Goal: Information Seeking & Learning: Learn about a topic

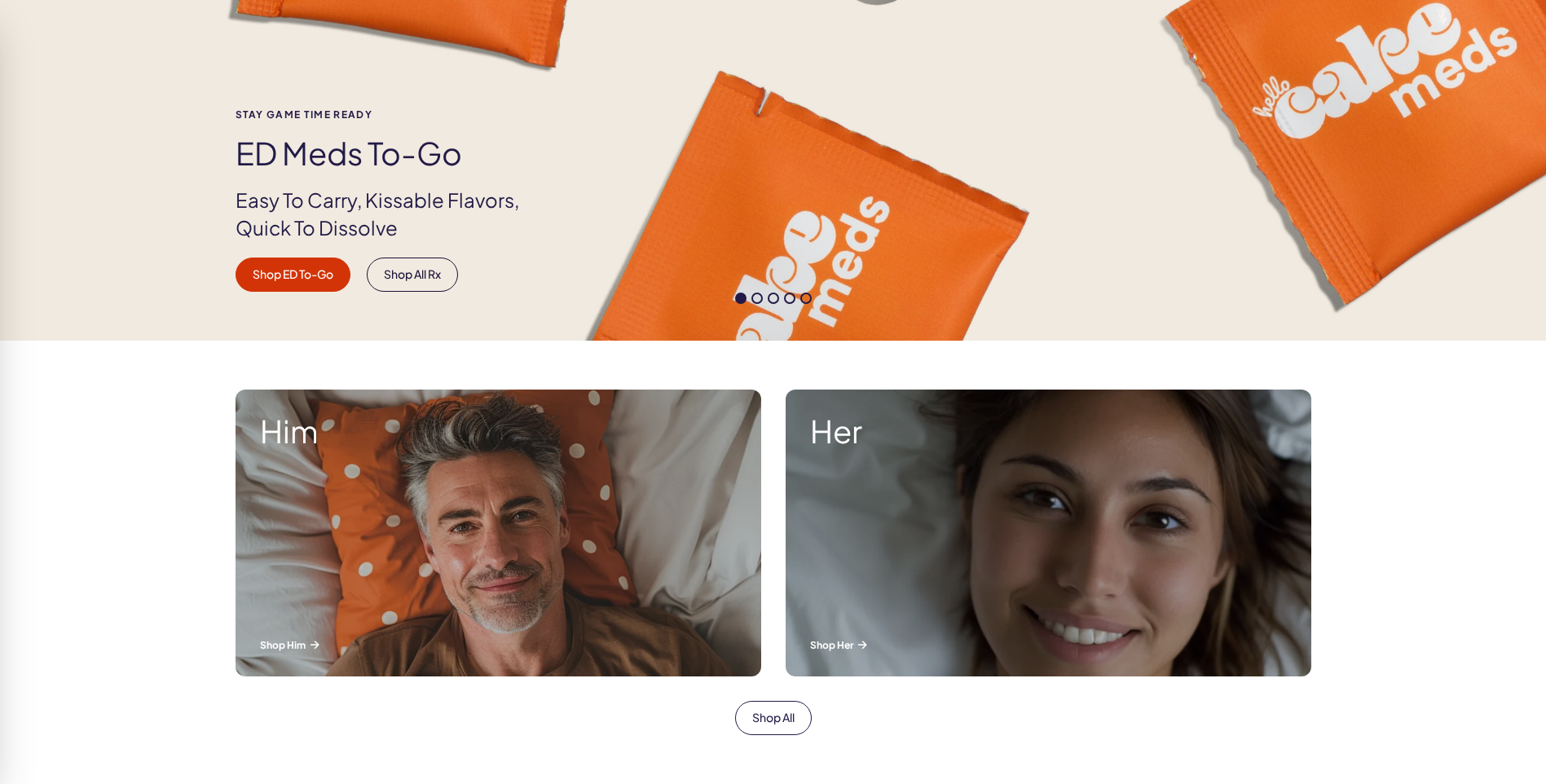
scroll to position [245, 0]
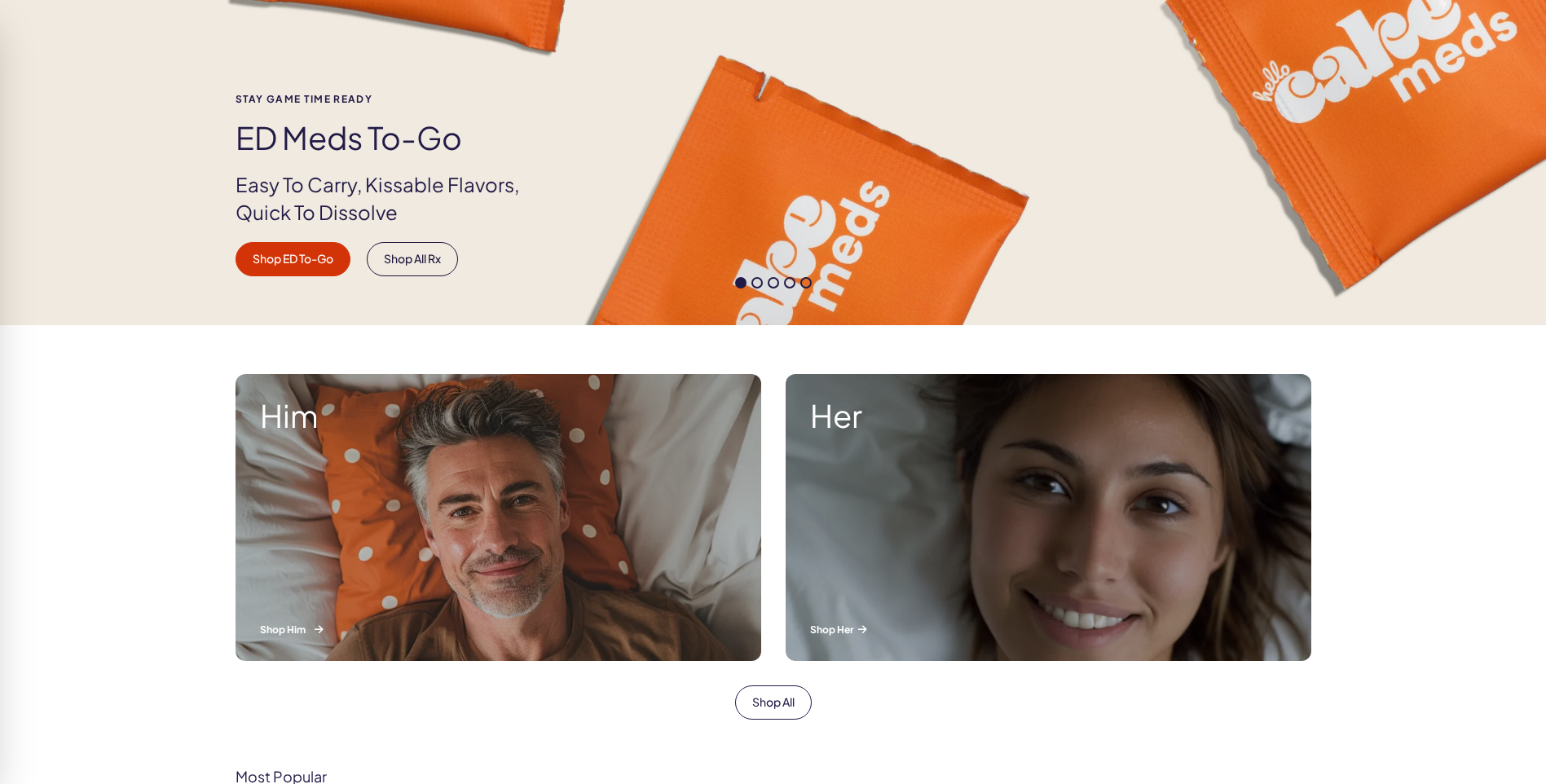
click at [513, 566] on div "Him Shop Him" at bounding box center [498, 518] width 526 height 287
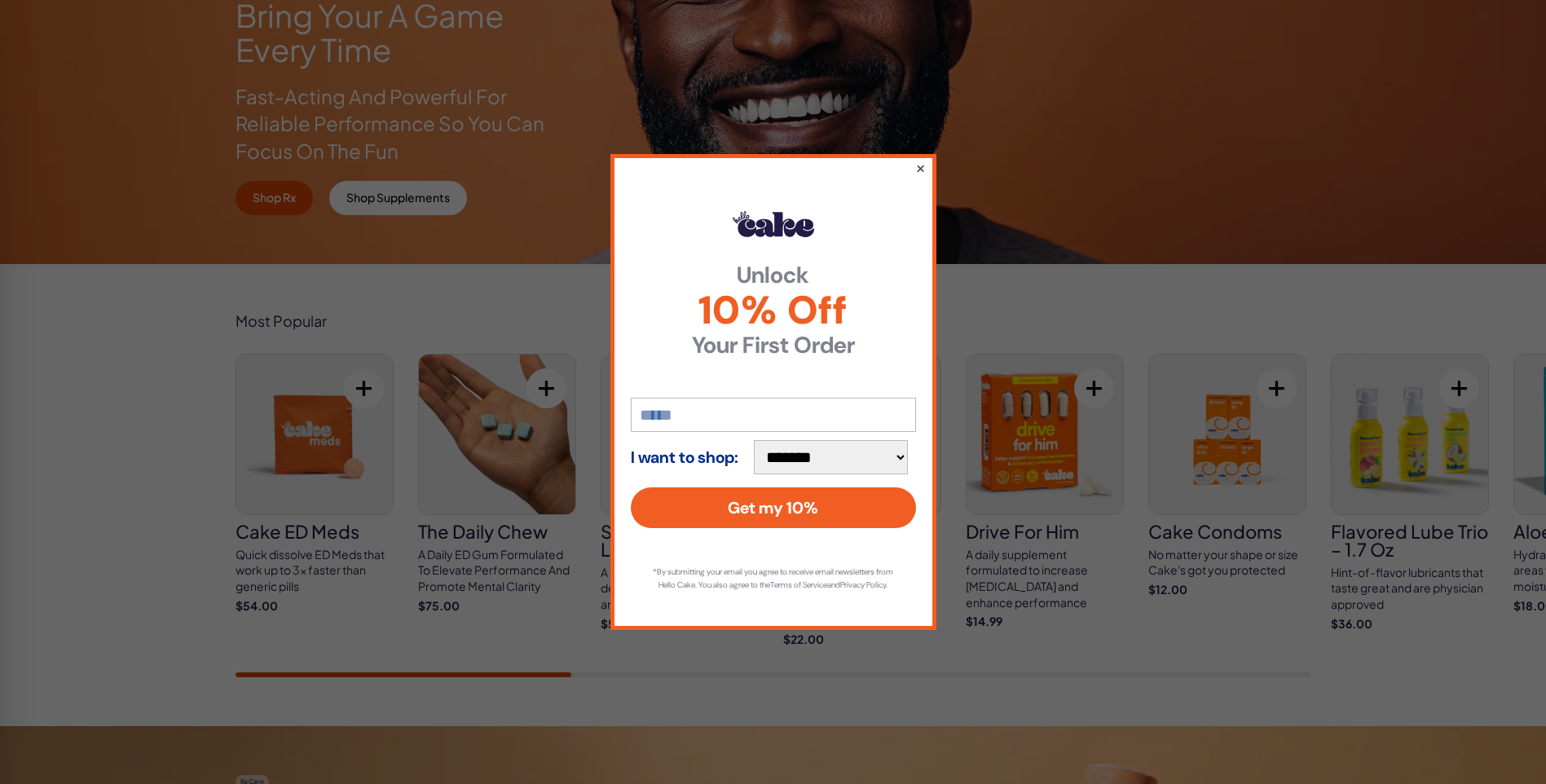
click at [918, 160] on button "×" at bounding box center [920, 167] width 10 height 20
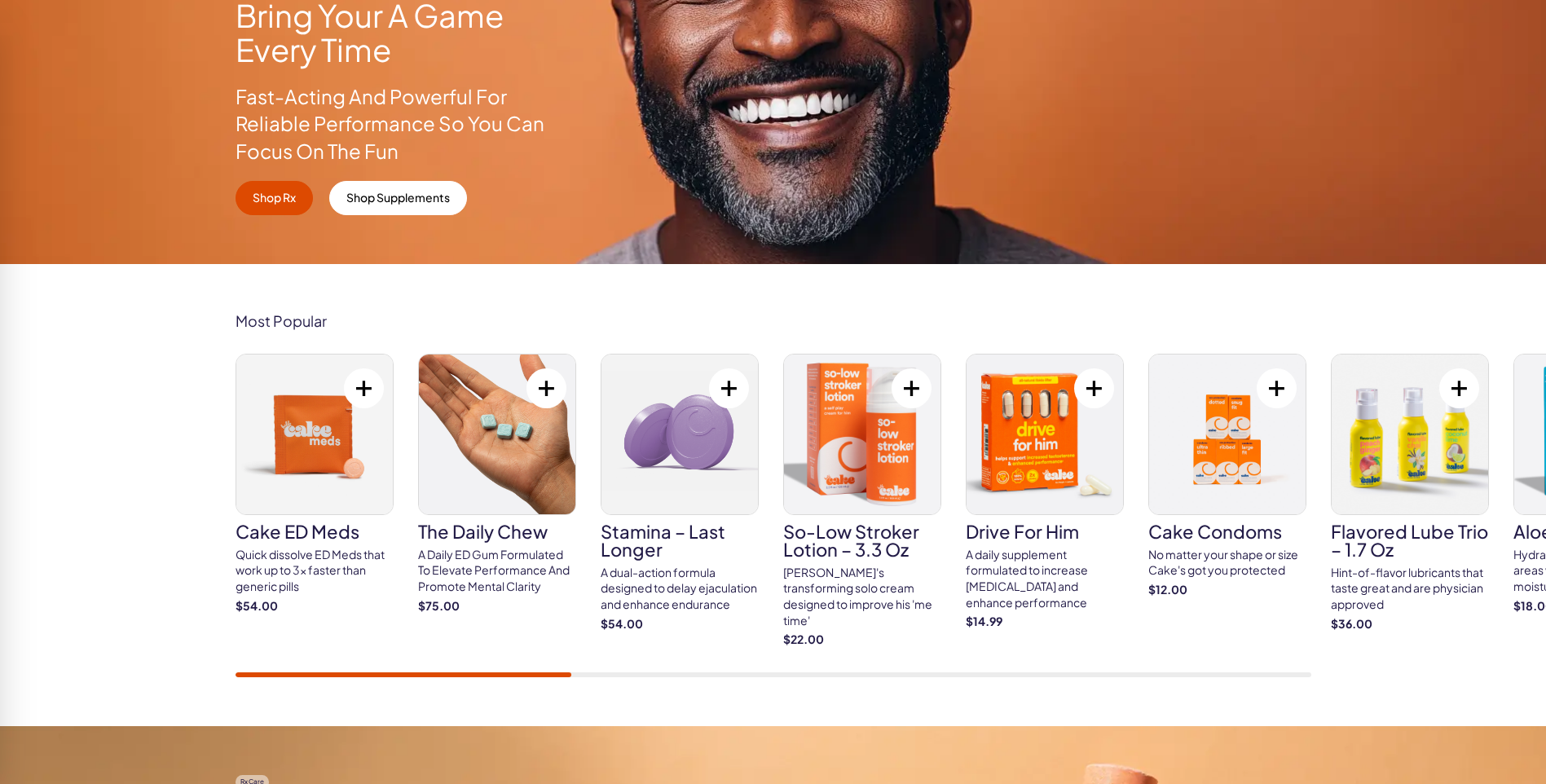
click at [626, 538] on h3 "Stamina – Last Longer" at bounding box center [679, 540] width 158 height 36
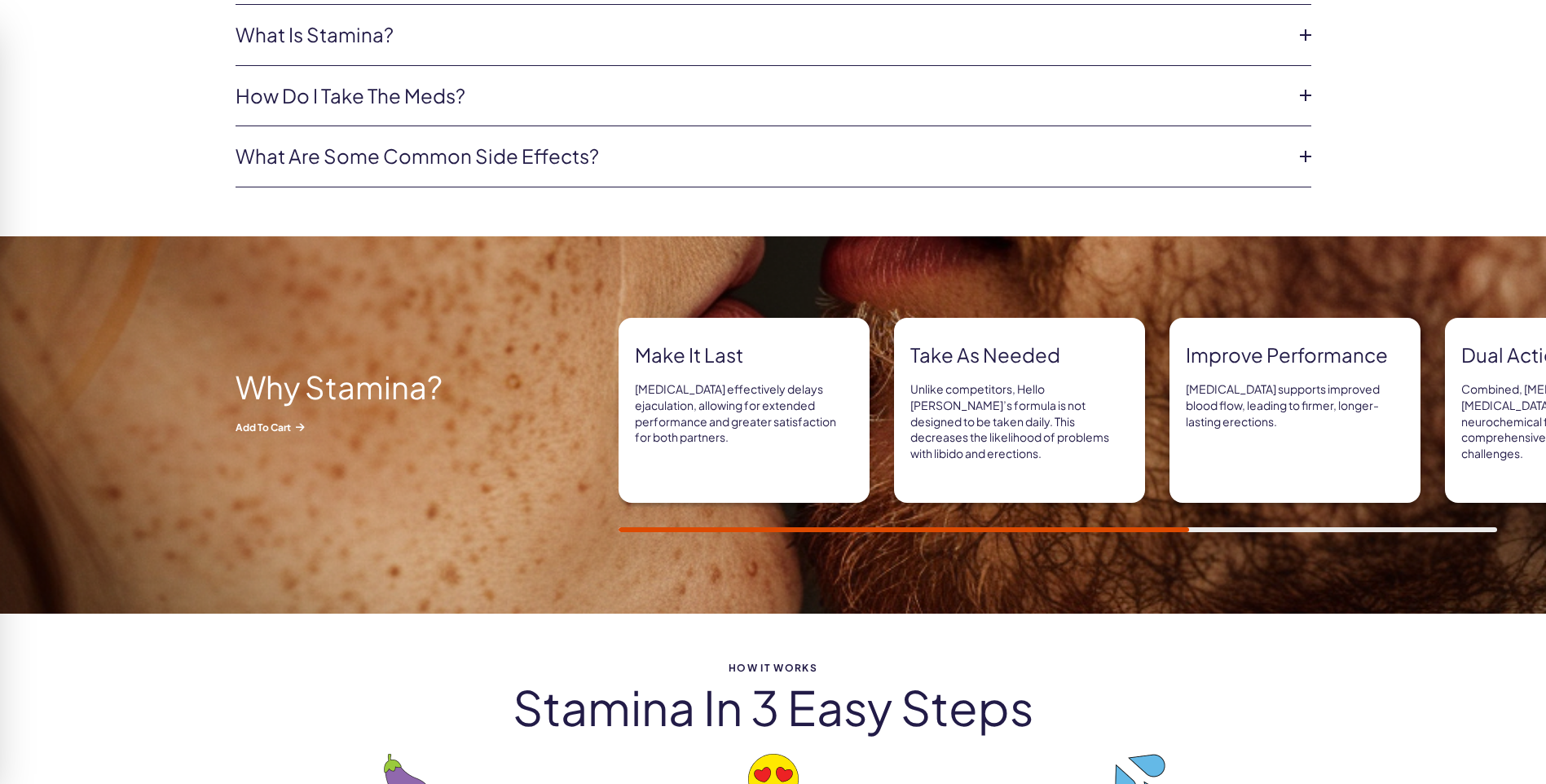
scroll to position [1141, 0]
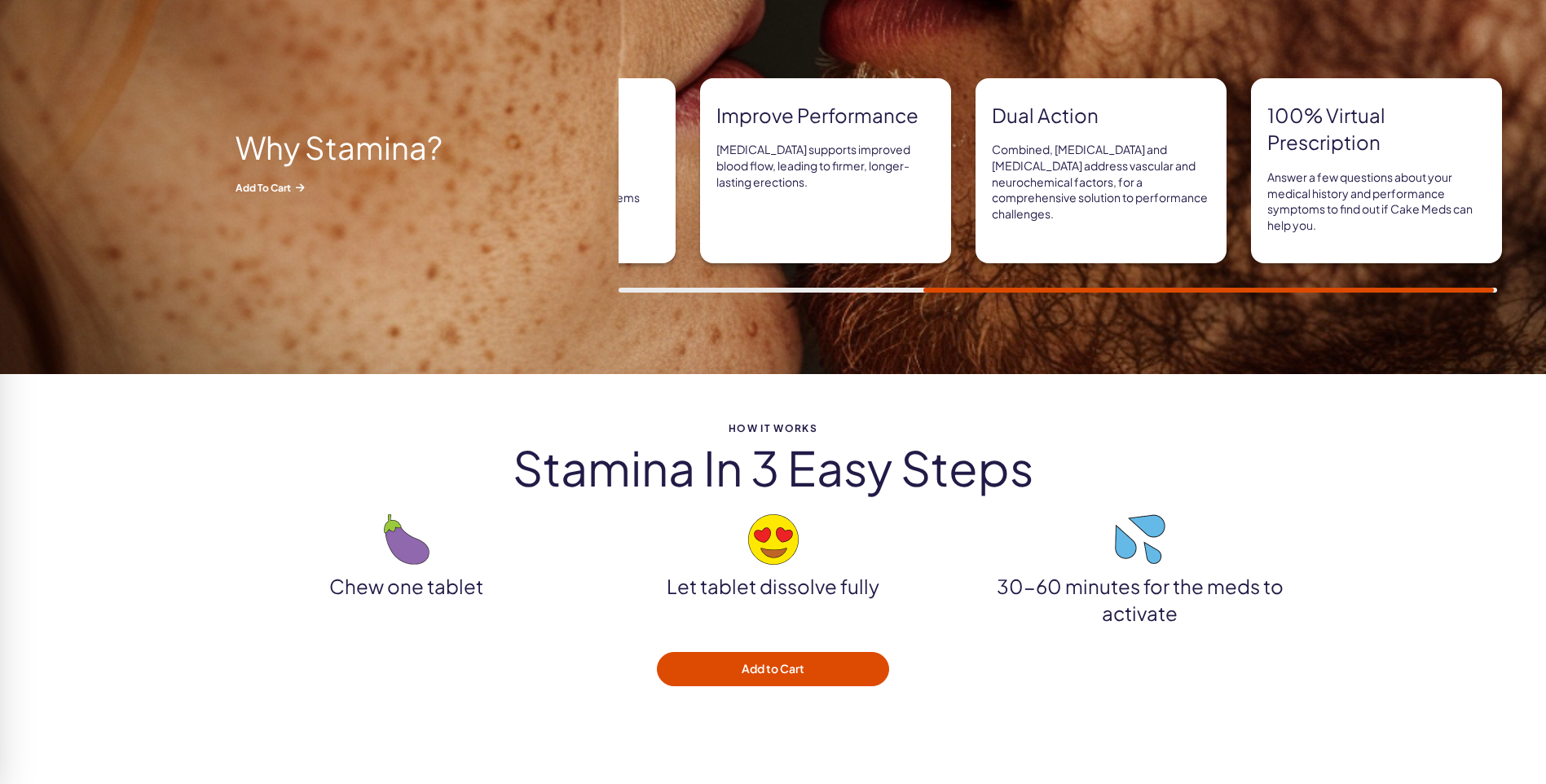
click at [658, 242] on div "Take As needed Unlike competitors, Hello Cake’s formula is not designed to be t…" at bounding box center [550, 171] width 251 height 185
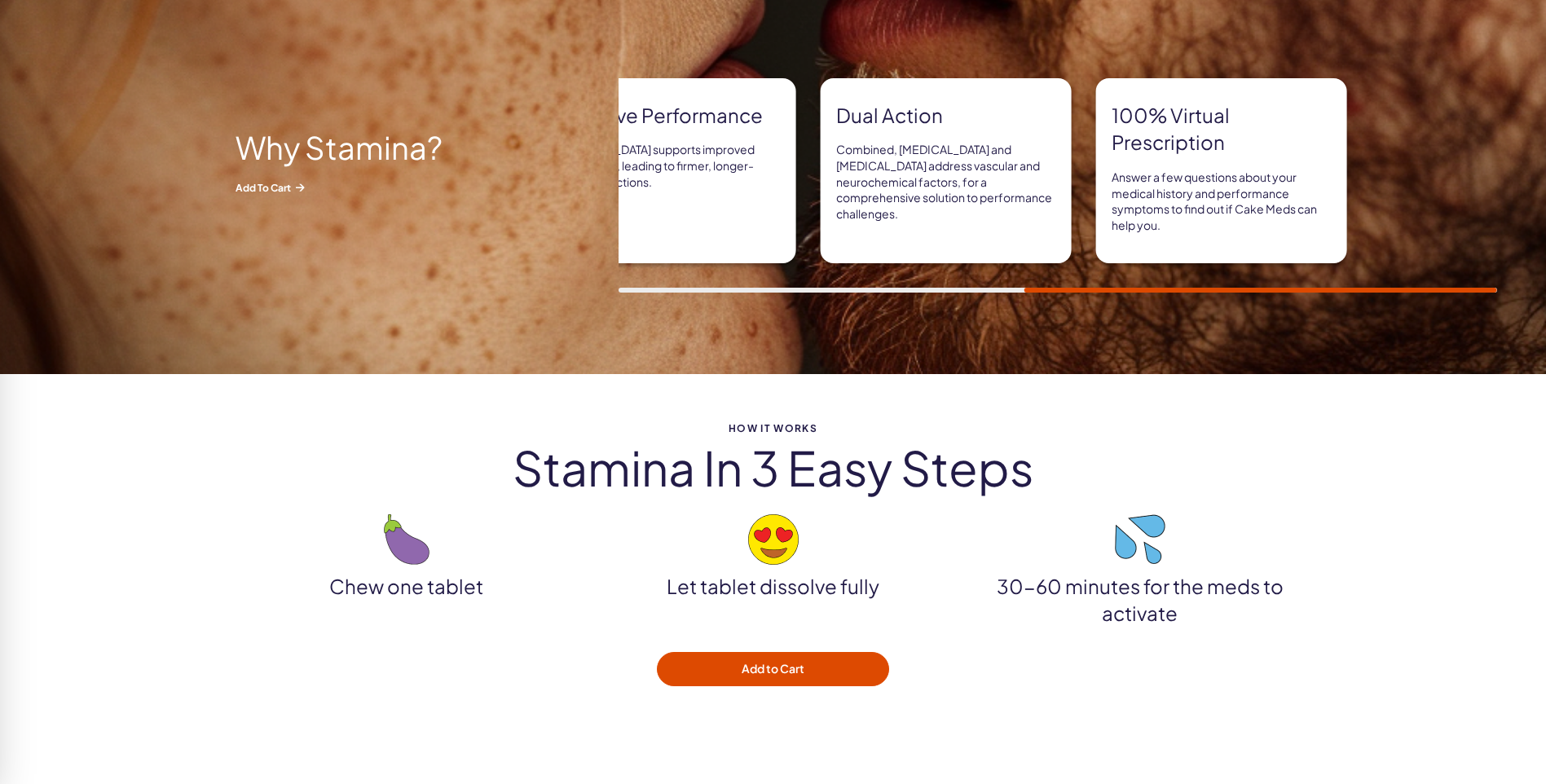
click at [872, 251] on div "Make it last Paroxetine effectively delays ejaculation, allowing for extended p…" at bounding box center [433, 171] width 879 height 185
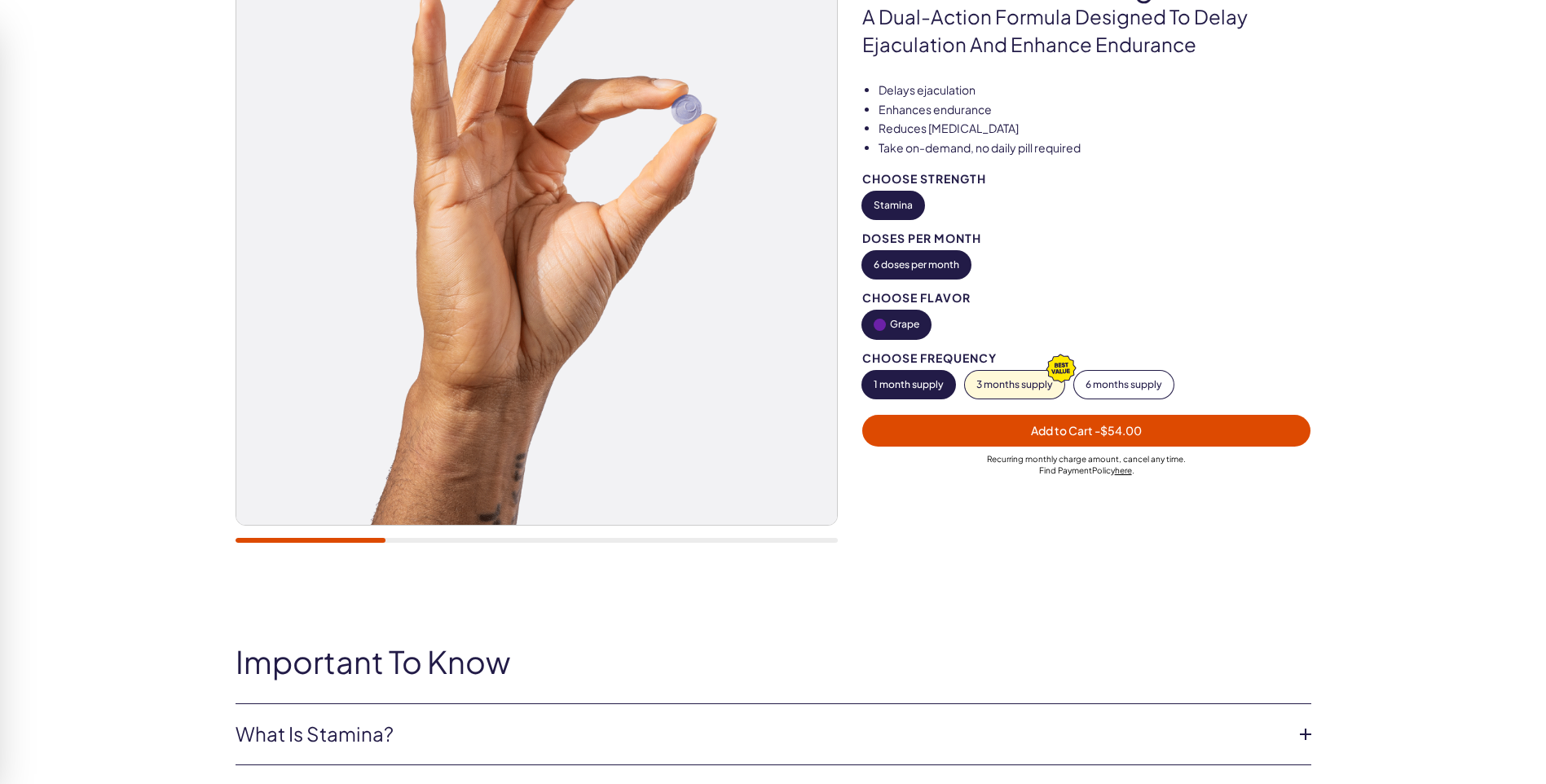
scroll to position [0, 0]
